Goal: Entertainment & Leisure: Consume media (video, audio)

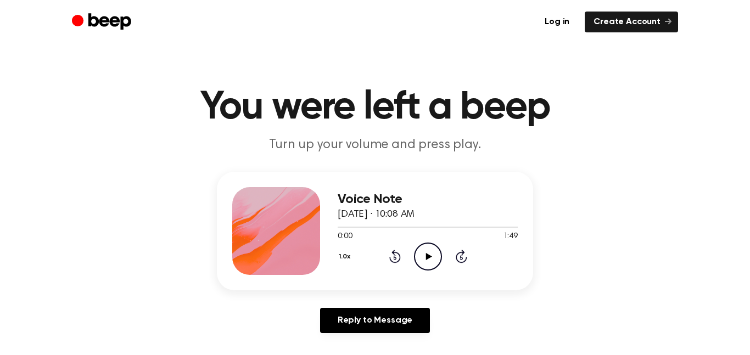
click at [431, 252] on icon "Play Audio" at bounding box center [428, 257] width 28 height 28
click at [426, 258] on icon at bounding box center [428, 256] width 5 height 7
click at [427, 257] on icon at bounding box center [429, 256] width 6 height 7
click at [427, 257] on icon "Pause Audio" at bounding box center [428, 257] width 28 height 28
click at [427, 257] on icon at bounding box center [429, 256] width 6 height 7
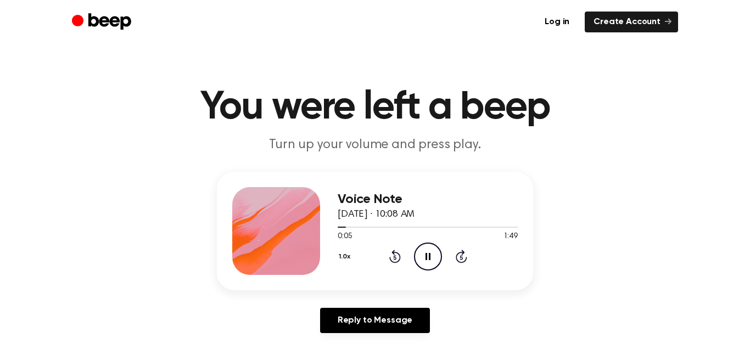
click at [427, 257] on icon "Pause Audio" at bounding box center [428, 257] width 28 height 28
click at [431, 259] on icon "Play Audio" at bounding box center [428, 257] width 28 height 28
click at [432, 260] on icon "Pause Audio" at bounding box center [428, 257] width 28 height 28
click at [398, 259] on icon "Rewind 5 seconds" at bounding box center [395, 256] width 12 height 14
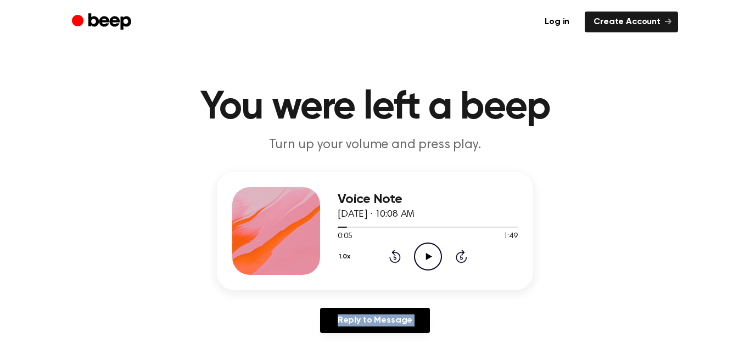
click at [398, 259] on icon "Rewind 5 seconds" at bounding box center [395, 256] width 12 height 14
click at [428, 252] on icon "Play Audio" at bounding box center [428, 257] width 28 height 28
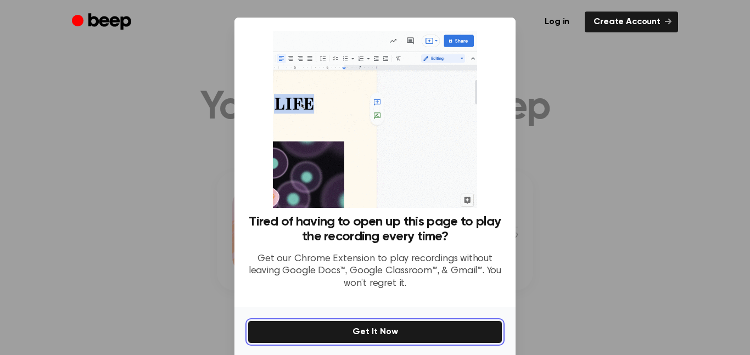
click at [413, 333] on button "Get It Now" at bounding box center [375, 332] width 255 height 23
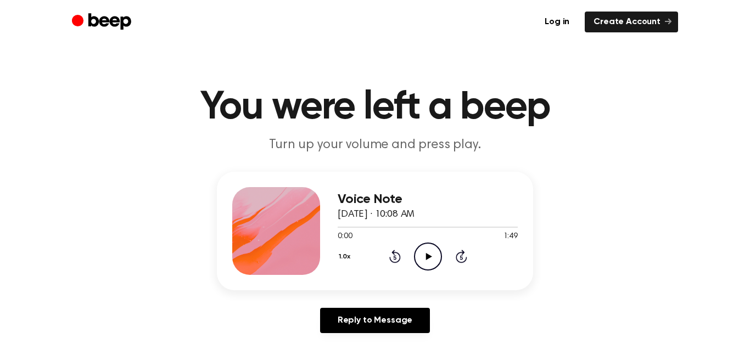
click at [428, 250] on icon "Play Audio" at bounding box center [428, 257] width 28 height 28
click at [438, 271] on div "Voice Note August 19, 2025 · 10:08 AM 0:11 1:49 Your browser does not support t…" at bounding box center [428, 231] width 180 height 88
click at [429, 265] on icon "Pause Audio" at bounding box center [428, 257] width 28 height 28
click at [429, 265] on icon "Play Audio" at bounding box center [428, 257] width 28 height 28
click at [430, 265] on icon "Pause Audio" at bounding box center [428, 257] width 28 height 28
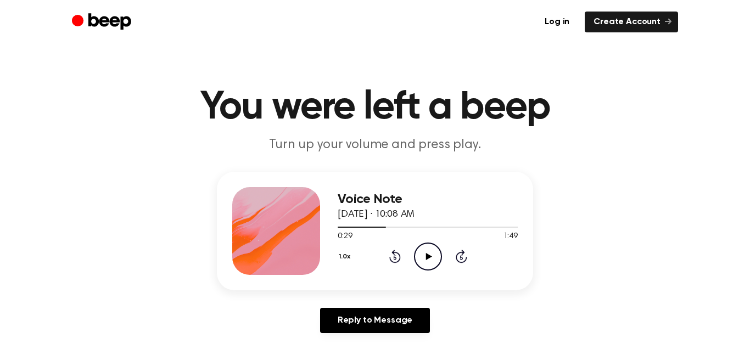
click at [428, 264] on icon "Play Audio" at bounding box center [428, 257] width 28 height 28
click at [391, 257] on icon "Rewind 5 seconds" at bounding box center [395, 256] width 12 height 14
click at [424, 249] on icon "Pause Audio" at bounding box center [428, 257] width 28 height 28
click at [426, 253] on icon at bounding box center [429, 256] width 6 height 7
click at [394, 256] on icon at bounding box center [394, 258] width 3 height 4
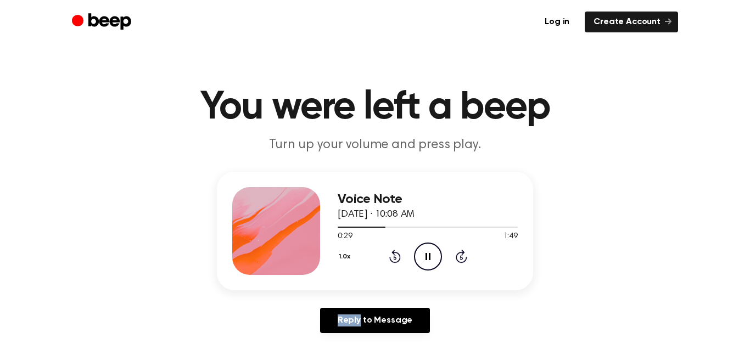
click at [394, 256] on icon at bounding box center [394, 258] width 3 height 4
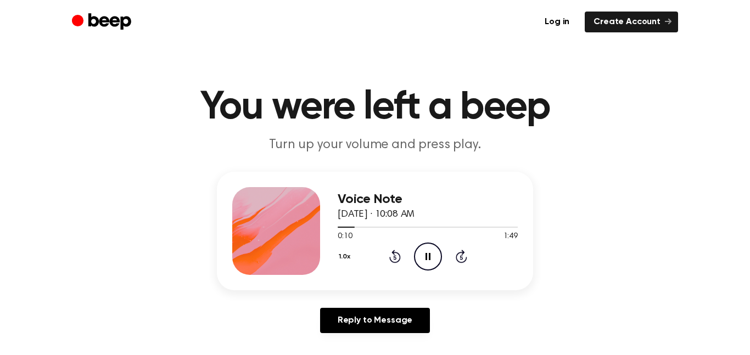
click at [394, 256] on icon at bounding box center [394, 258] width 3 height 4
click at [430, 243] on circle at bounding box center [428, 256] width 27 height 27
click at [430, 245] on icon "Play Audio" at bounding box center [428, 257] width 28 height 28
click at [428, 243] on circle at bounding box center [428, 256] width 27 height 27
click at [419, 255] on icon "Play Audio" at bounding box center [428, 257] width 28 height 28
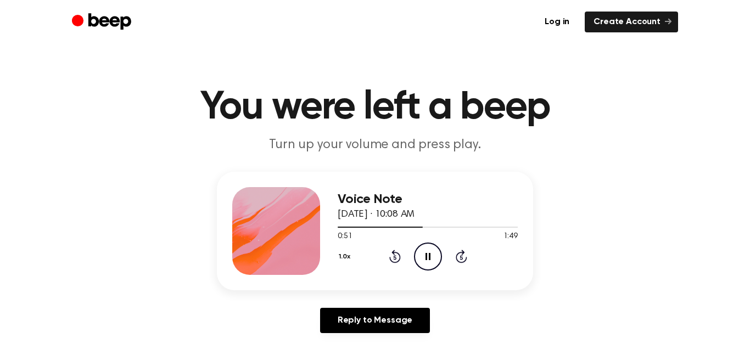
click at [427, 258] on icon "Pause Audio" at bounding box center [428, 257] width 28 height 28
click at [437, 266] on circle at bounding box center [428, 256] width 27 height 27
click at [433, 260] on icon "Pause Audio" at bounding box center [428, 257] width 28 height 28
click at [433, 260] on icon "Play Audio" at bounding box center [428, 257] width 28 height 28
click at [435, 255] on icon "Pause Audio" at bounding box center [428, 257] width 28 height 28
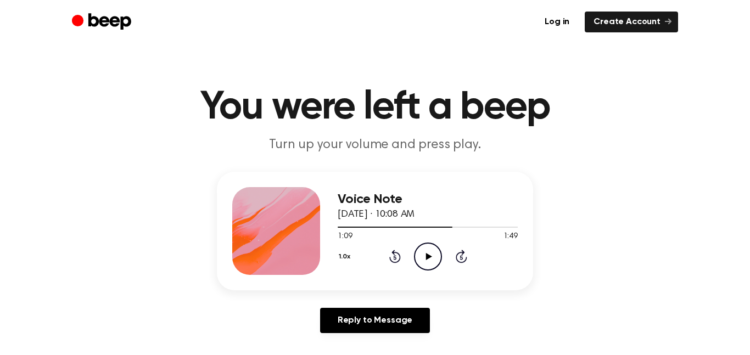
click at [417, 261] on icon "Play Audio" at bounding box center [428, 257] width 28 height 28
click at [417, 261] on icon "Pause Audio" at bounding box center [428, 257] width 28 height 28
click at [428, 248] on icon "Play Audio" at bounding box center [428, 257] width 28 height 28
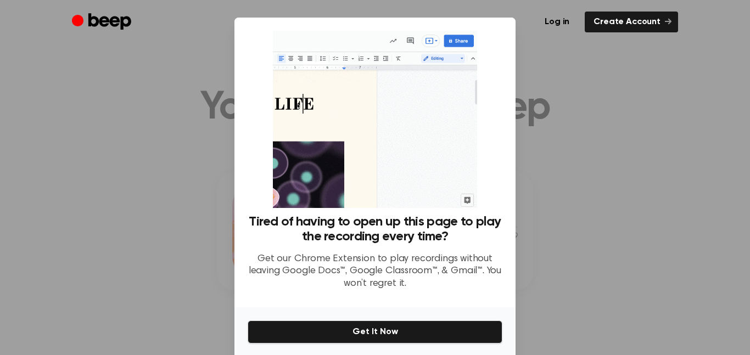
scroll to position [41, 0]
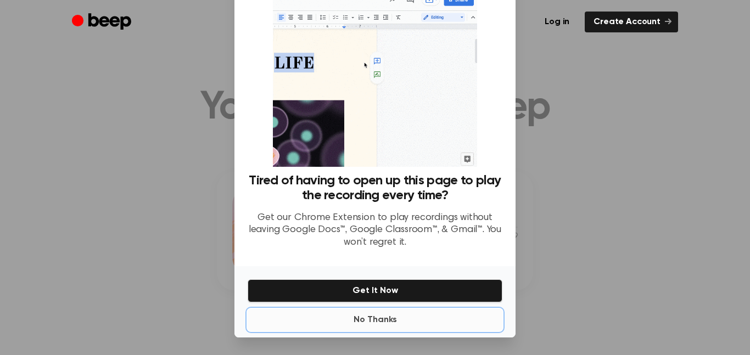
click at [373, 321] on button "No Thanks" at bounding box center [375, 320] width 255 height 22
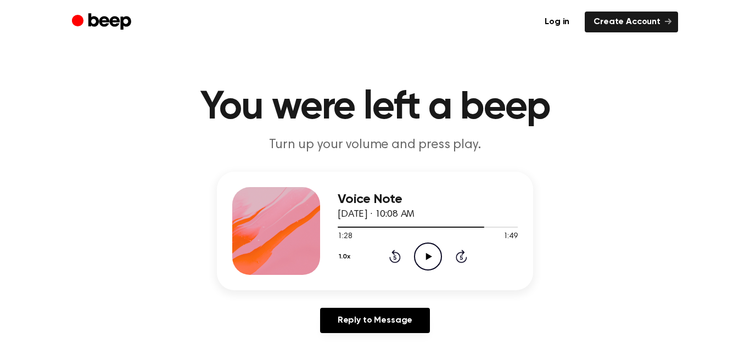
click at [422, 258] on icon "Play Audio" at bounding box center [428, 257] width 28 height 28
click at [432, 252] on icon "Pause Audio" at bounding box center [428, 257] width 28 height 28
click at [430, 260] on icon "Play Audio" at bounding box center [428, 257] width 28 height 28
click at [461, 255] on icon "Skip 5 seconds" at bounding box center [461, 256] width 12 height 14
click at [427, 258] on icon "Pause Audio" at bounding box center [428, 257] width 28 height 28
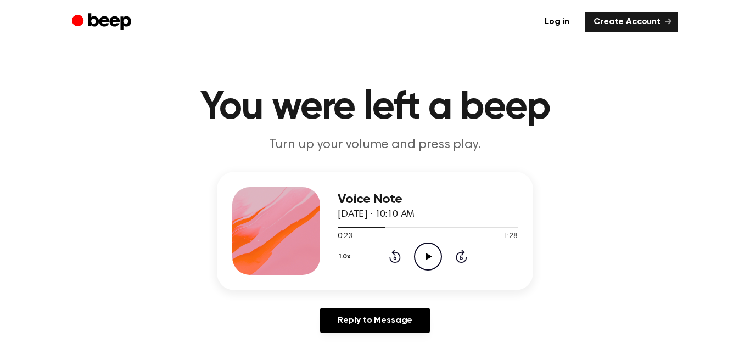
click at [425, 253] on icon "Play Audio" at bounding box center [428, 257] width 28 height 28
click at [421, 258] on icon "Play Audio" at bounding box center [428, 257] width 28 height 28
